Goal: Task Accomplishment & Management: Manage account settings

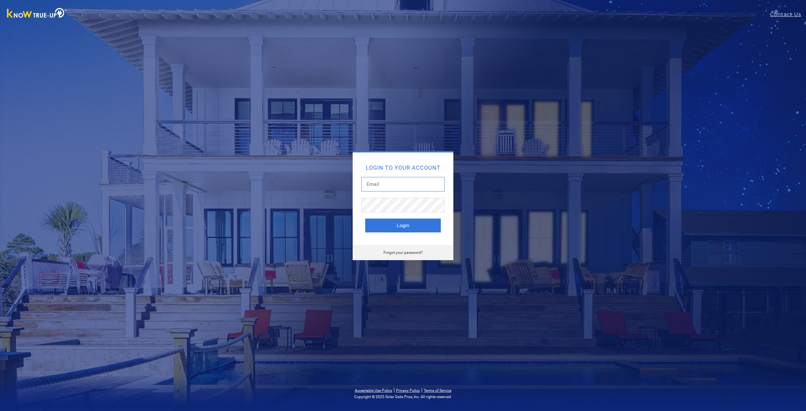
click at [371, 186] on input "text" at bounding box center [402, 184] width 83 height 14
type input "[EMAIL_ADDRESS][DOMAIN_NAME]"
click at [407, 228] on button "Login" at bounding box center [403, 225] width 76 height 14
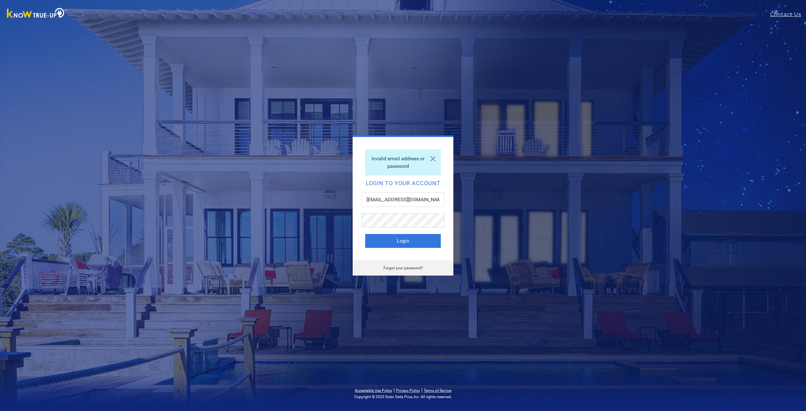
click at [408, 268] on link "Forgot your password?" at bounding box center [402, 268] width 39 height 4
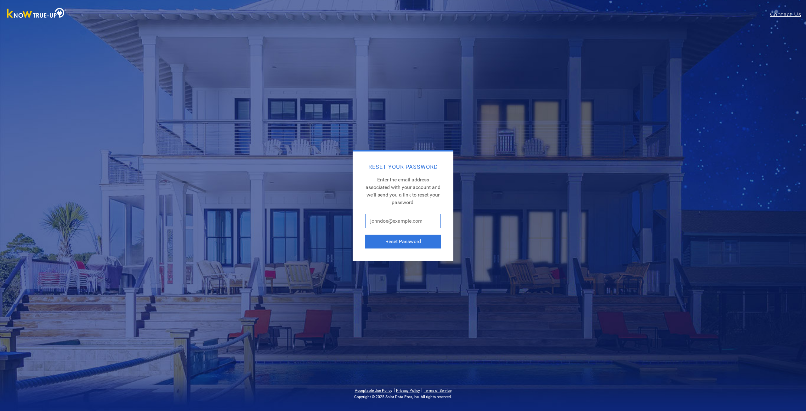
click at [396, 221] on input "text" at bounding box center [403, 221] width 76 height 14
type input "[EMAIL_ADDRESS][DOMAIN_NAME]"
click at [411, 235] on button "Reset Password" at bounding box center [403, 241] width 76 height 14
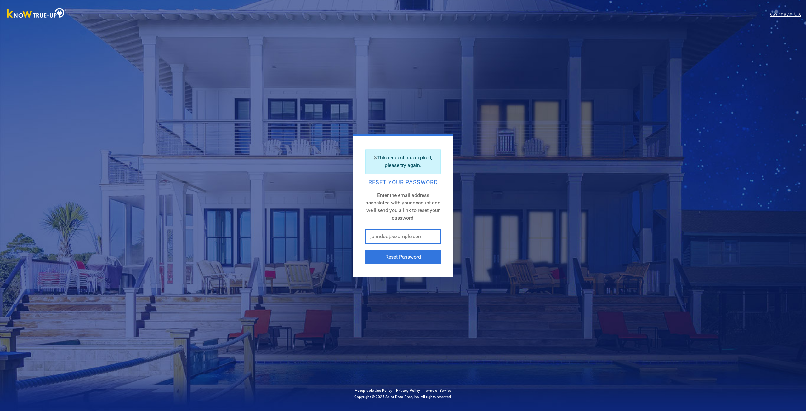
click at [375, 239] on input "text" at bounding box center [403, 236] width 76 height 14
type input "[EMAIL_ADDRESS][DOMAIN_NAME]"
click at [412, 258] on button "Reset Password" at bounding box center [403, 257] width 76 height 14
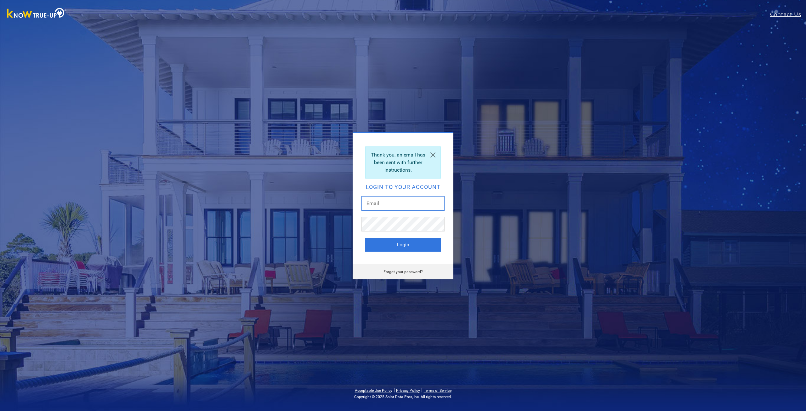
click at [373, 207] on input "text" at bounding box center [402, 203] width 83 height 14
type input "[EMAIL_ADDRESS][DOMAIN_NAME]"
click at [419, 246] on button "Login" at bounding box center [403, 245] width 76 height 14
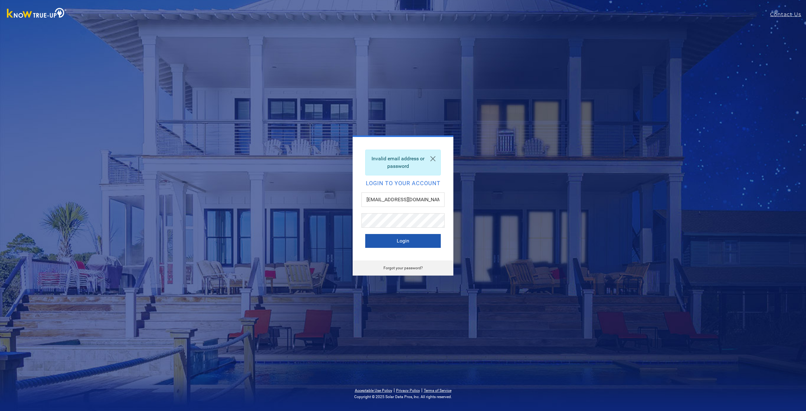
click at [408, 239] on button "Login" at bounding box center [403, 241] width 76 height 14
click at [431, 158] on link at bounding box center [432, 159] width 15 height 18
